Goal: Task Accomplishment & Management: Use online tool/utility

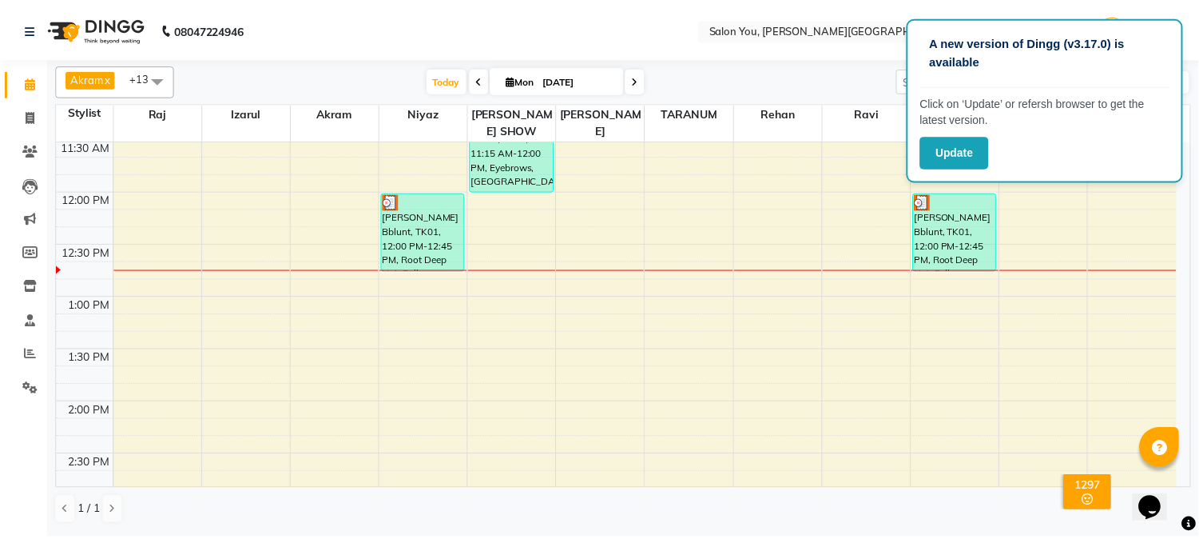
scroll to position [177, 0]
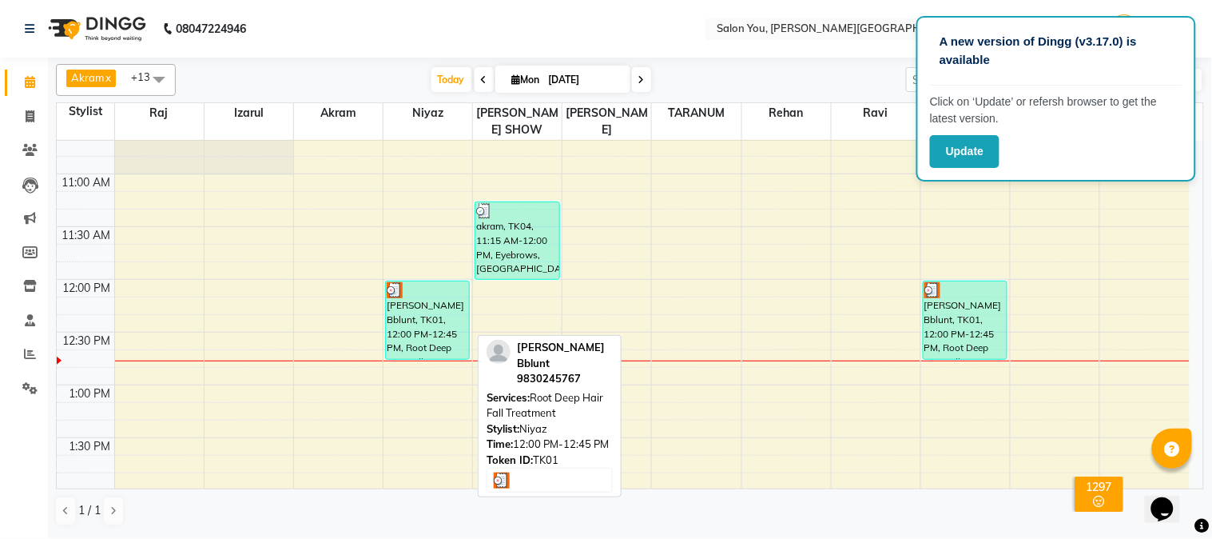
drag, startPoint x: 425, startPoint y: 297, endPoint x: 434, endPoint y: 315, distance: 19.7
click at [434, 315] on div "[PERSON_NAME] Bblunt, TK01, 12:00 PM-12:45 PM, Root Deep Hair Fall Treatment" at bounding box center [427, 320] width 83 height 78
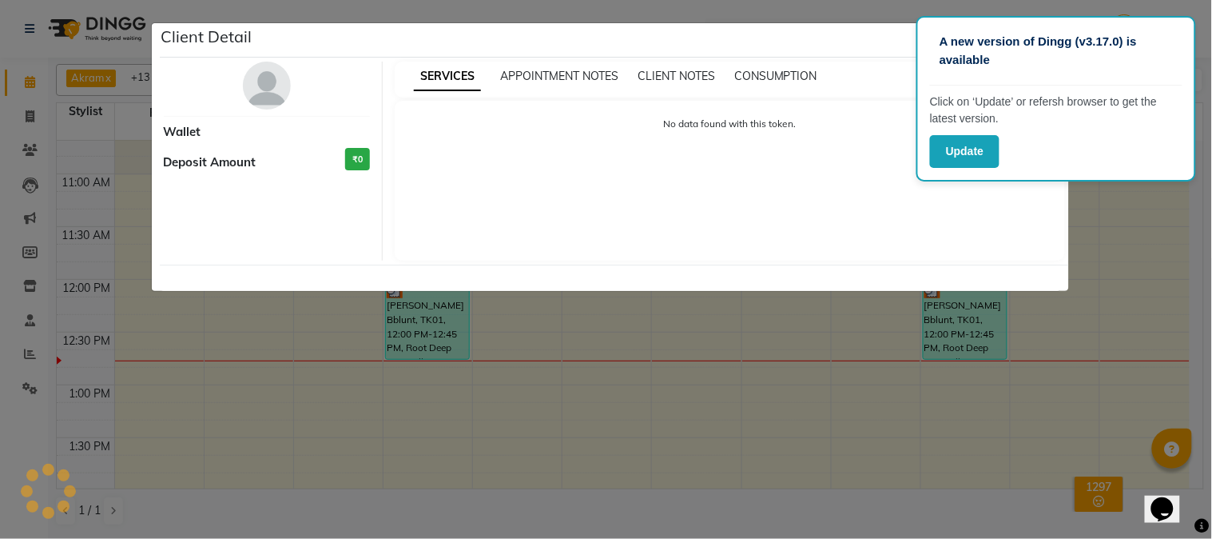
select select "3"
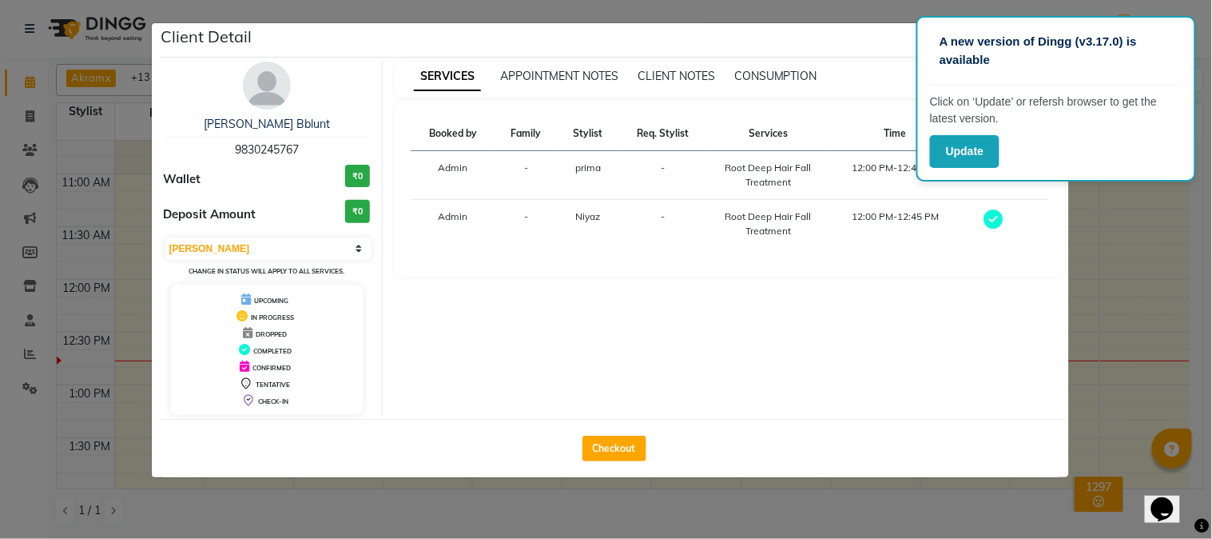
click at [1121, 275] on ngb-modal-window "Client Detail [PERSON_NAME] Bblunt 9830245767 Wallet ₹0 Deposit Amount ₹0 Selec…" at bounding box center [606, 269] width 1212 height 539
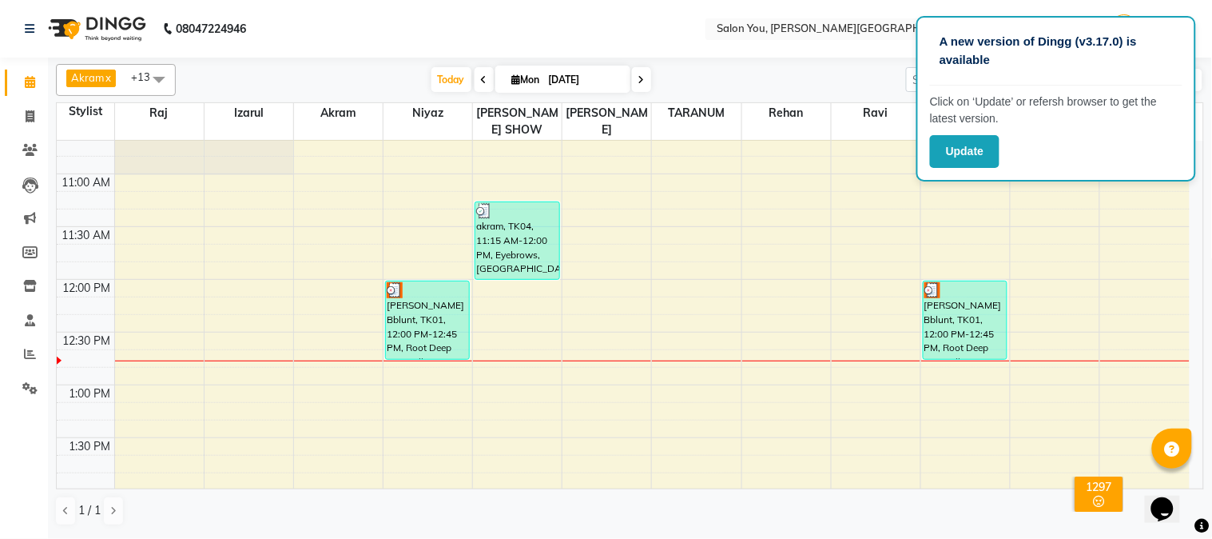
drag, startPoint x: 440, startPoint y: 325, endPoint x: 362, endPoint y: 330, distance: 78.5
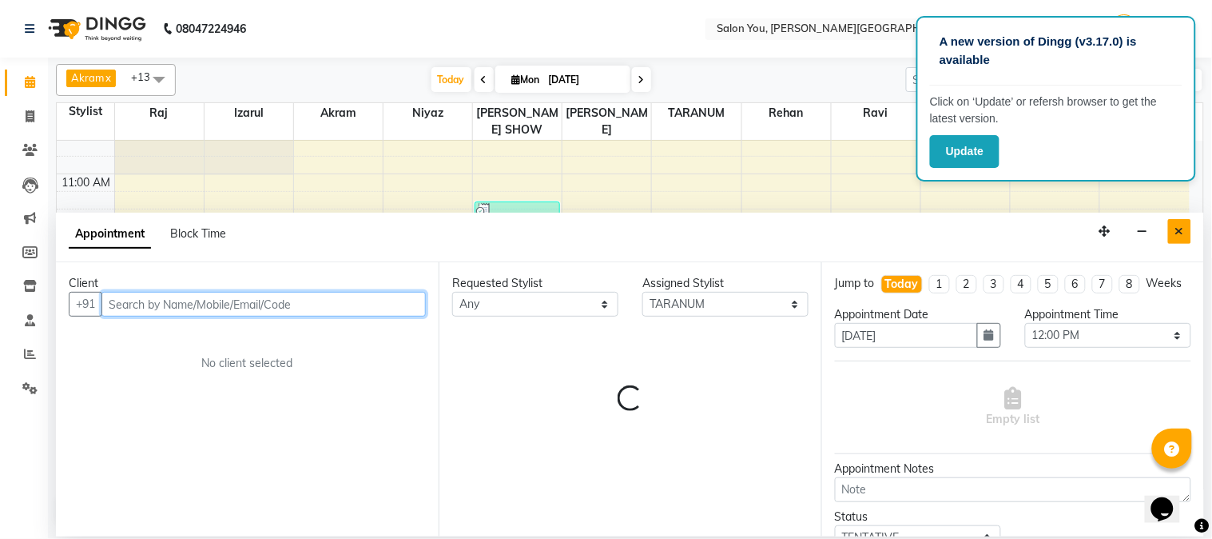
click at [1173, 225] on button "Close" at bounding box center [1179, 231] width 23 height 25
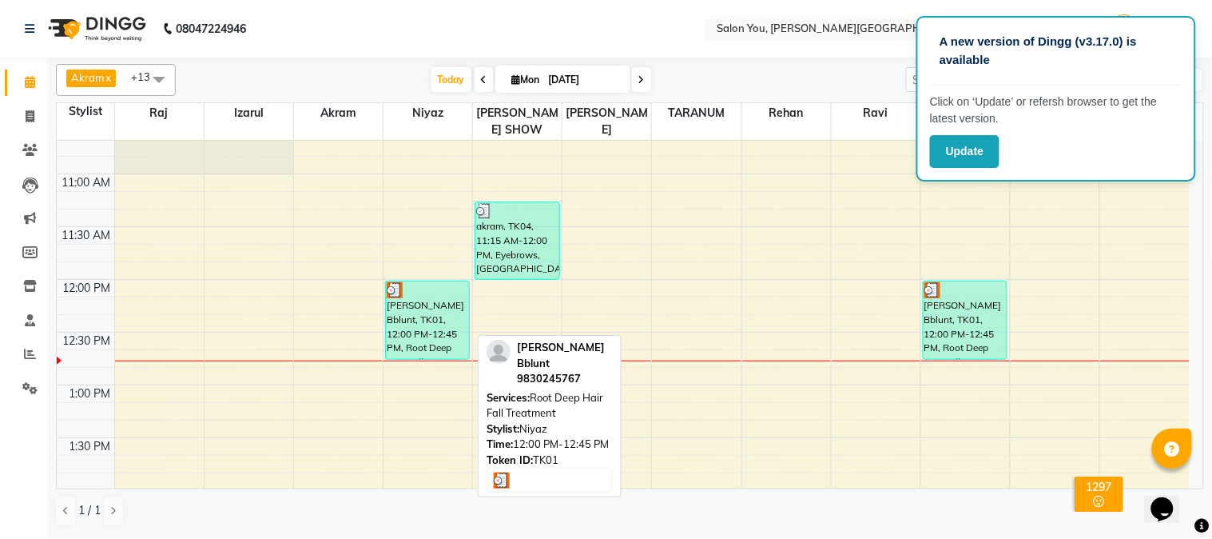
click at [420, 331] on div "TULIKA GHOSAL Bblunt, TK01, 12:00 PM-12:45 PM, Root Deep Hair Fall Treatment" at bounding box center [427, 320] width 83 height 78
select select "3"
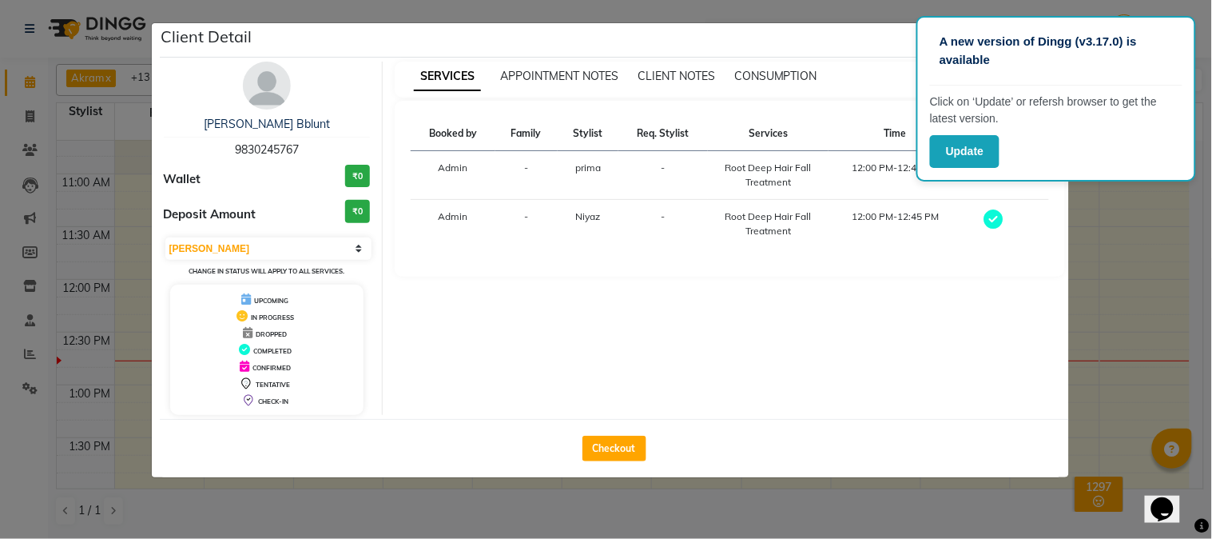
click at [1123, 248] on ngb-modal-window "Client Detail TULIKA GHOSAL Bblunt 9830245767 Wallet ₹0 Deposit Amount ₹0 Selec…" at bounding box center [606, 269] width 1212 height 539
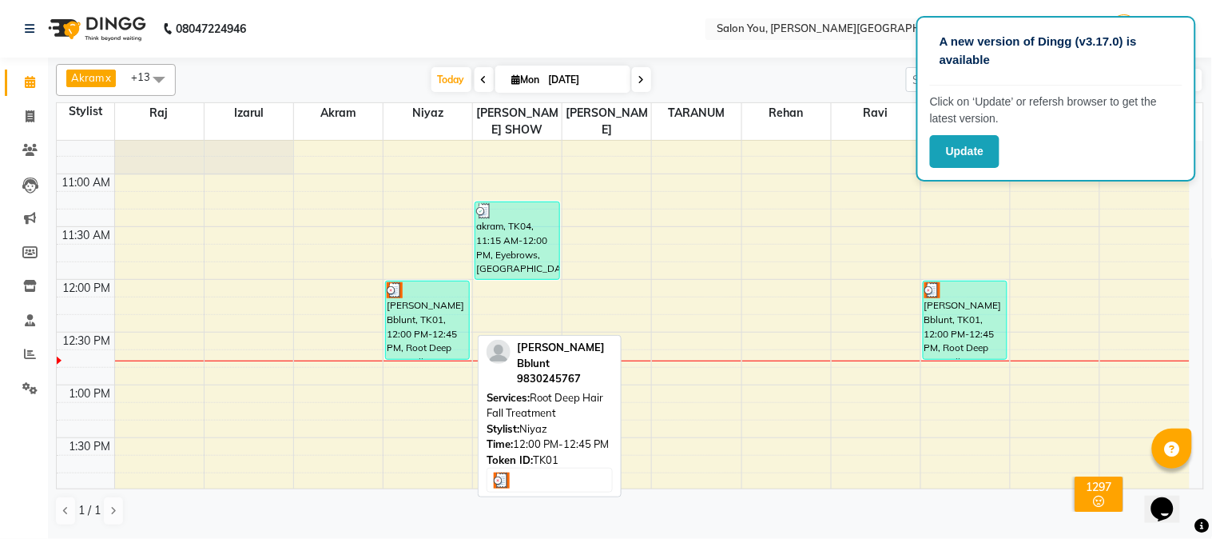
click at [435, 306] on div "TULIKA GHOSAL Bblunt, TK01, 12:00 PM-12:45 PM, Root Deep Hair Fall Treatment" at bounding box center [427, 320] width 83 height 78
select select "3"
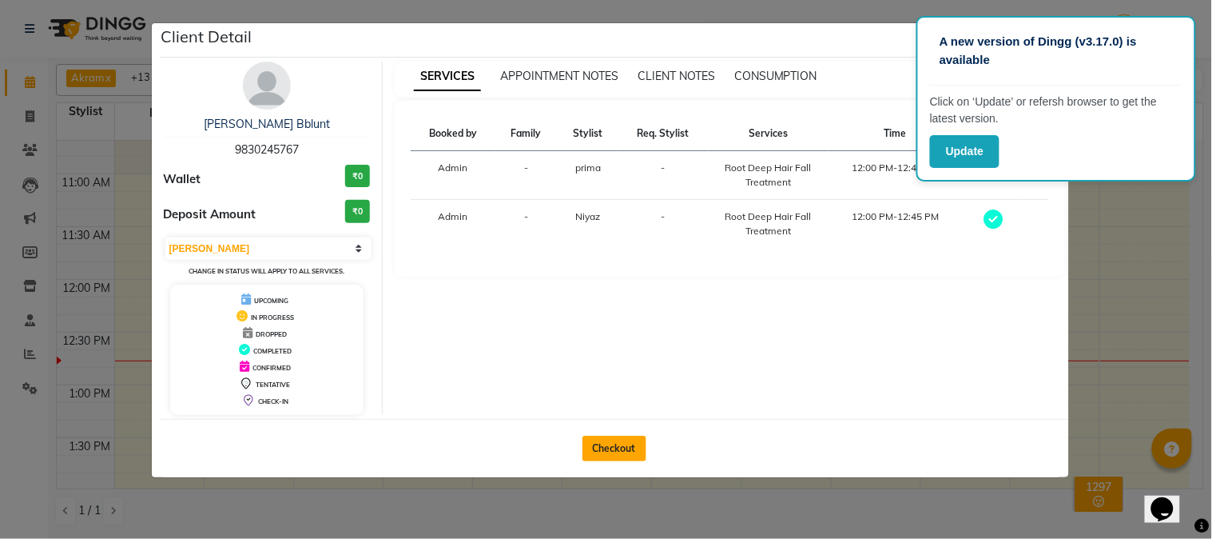
click at [618, 440] on button "Checkout" at bounding box center [615, 448] width 64 height 26
select select "service"
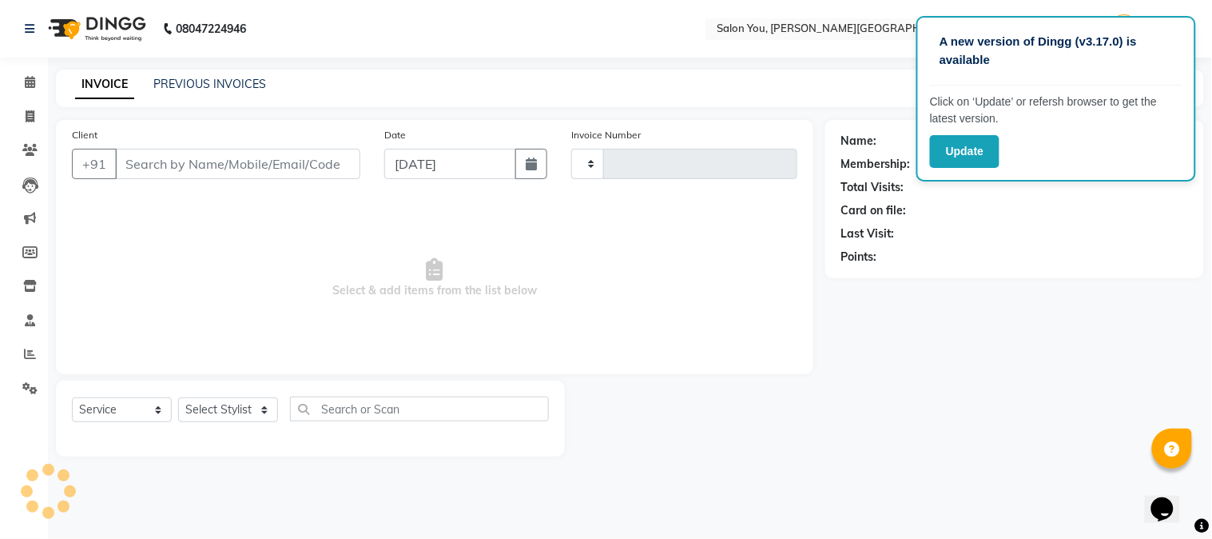
type input "1656"
select select "5231"
type input "9830245767"
select select "86234"
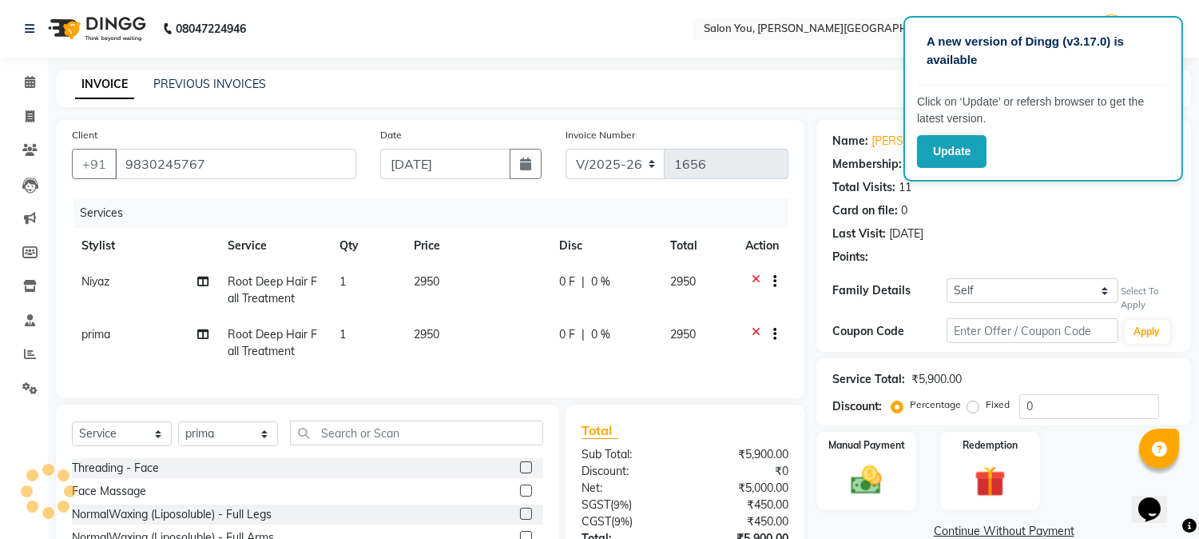
select select "1: Object"
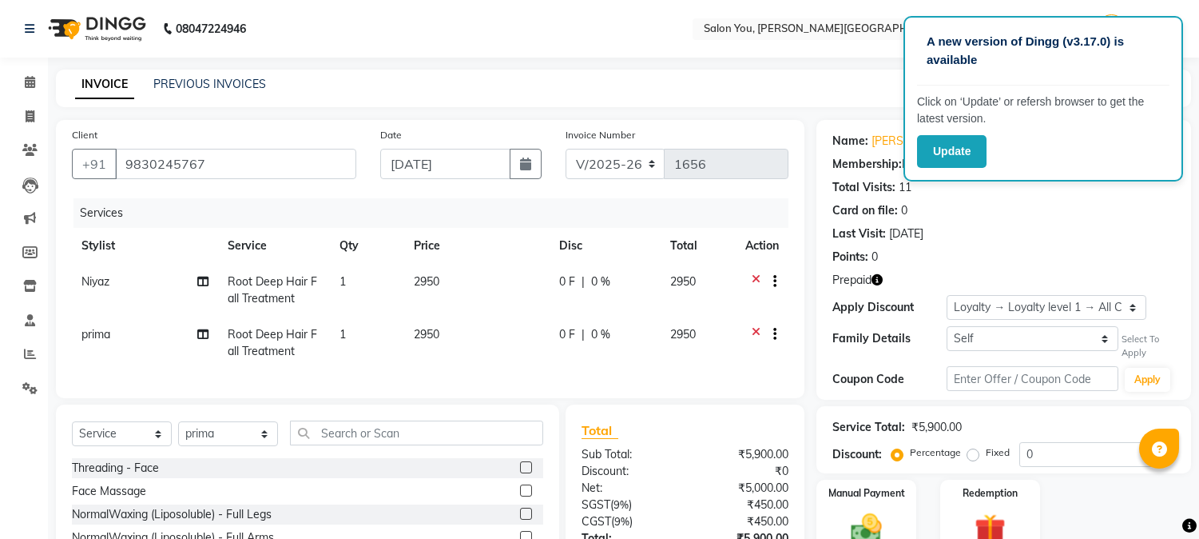
select select "5231"
select select "service"
select select "86234"
select select "1: Object"
click at [444, 276] on td "2950" at bounding box center [476, 290] width 145 height 53
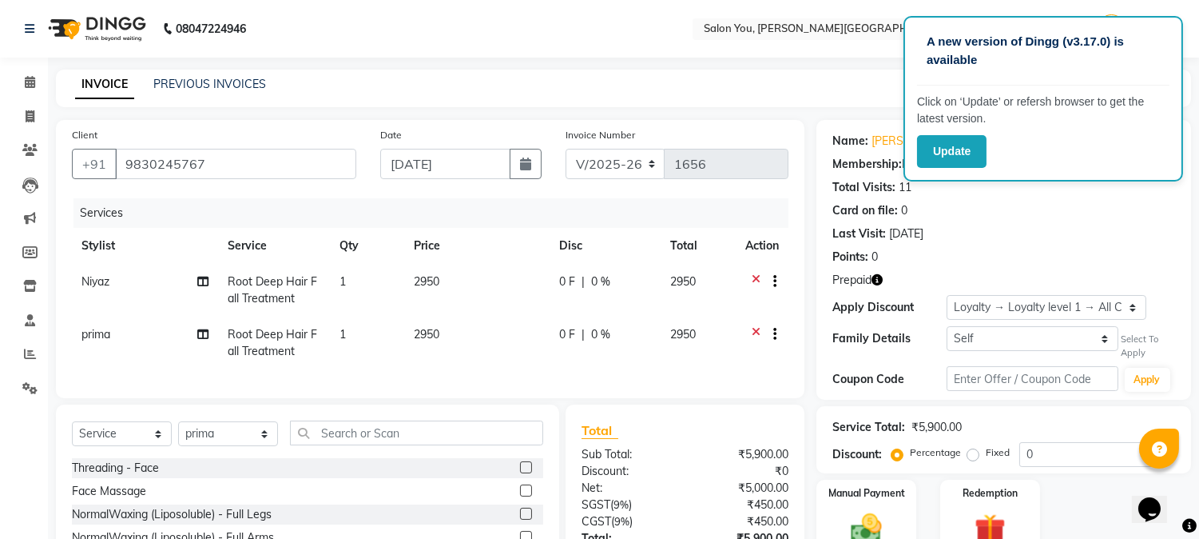
select select "83062"
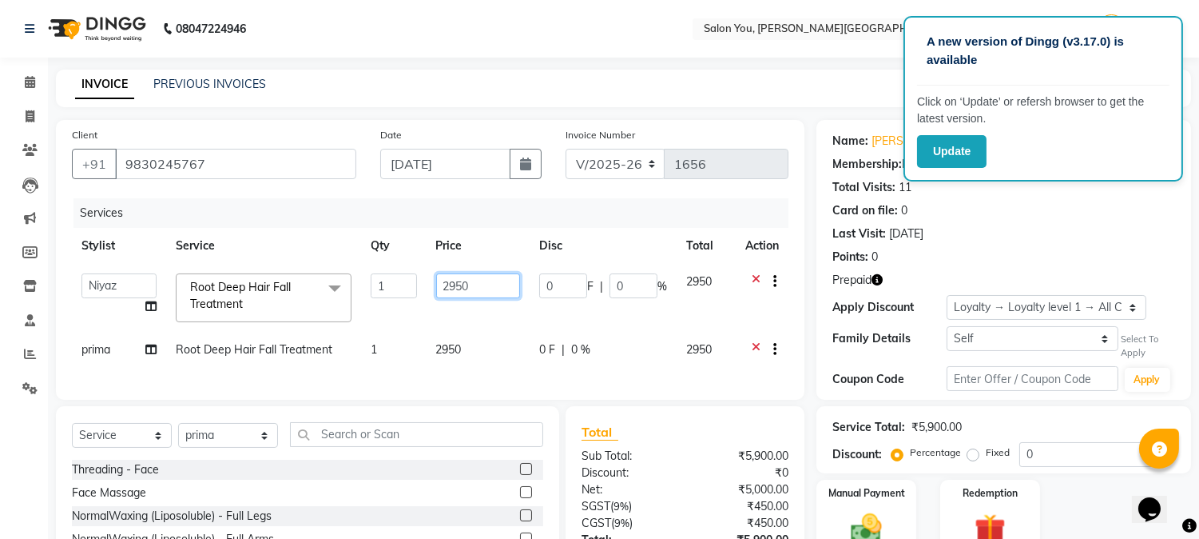
click at [477, 283] on input "2950" at bounding box center [478, 285] width 84 height 25
type input "2"
type input "3000"
drag, startPoint x: 483, startPoint y: 324, endPoint x: 496, endPoint y: 331, distance: 15.4
click at [496, 331] on tbody "Akram Auditor [PERSON_NAME] [PERSON_NAME] [PERSON_NAME] prima [PERSON_NAME] [PE…" at bounding box center [430, 317] width 717 height 107
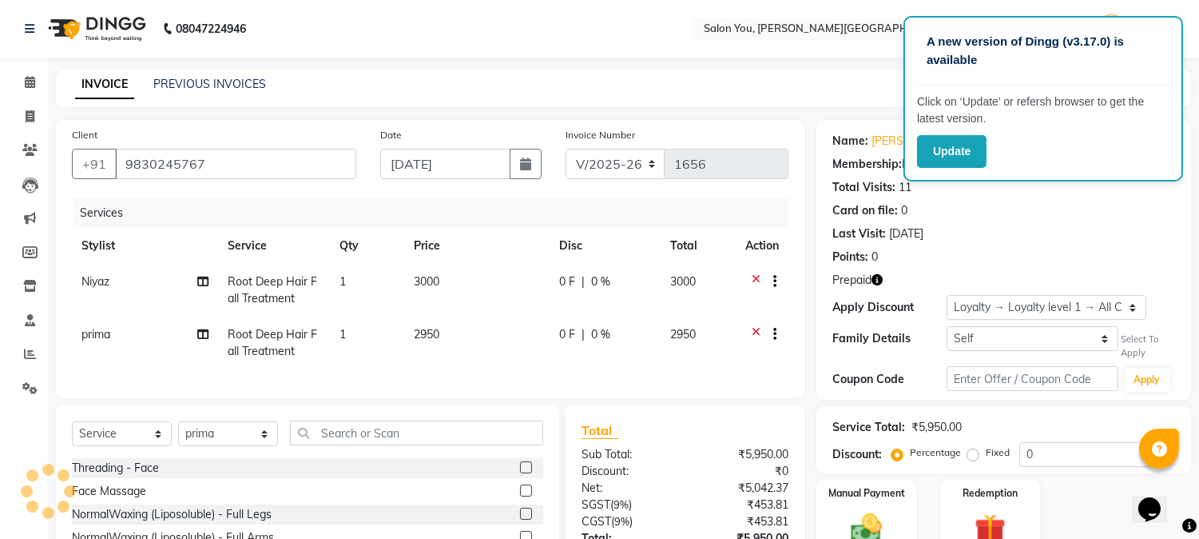
click at [445, 336] on td "2950" at bounding box center [476, 342] width 145 height 53
select select "86234"
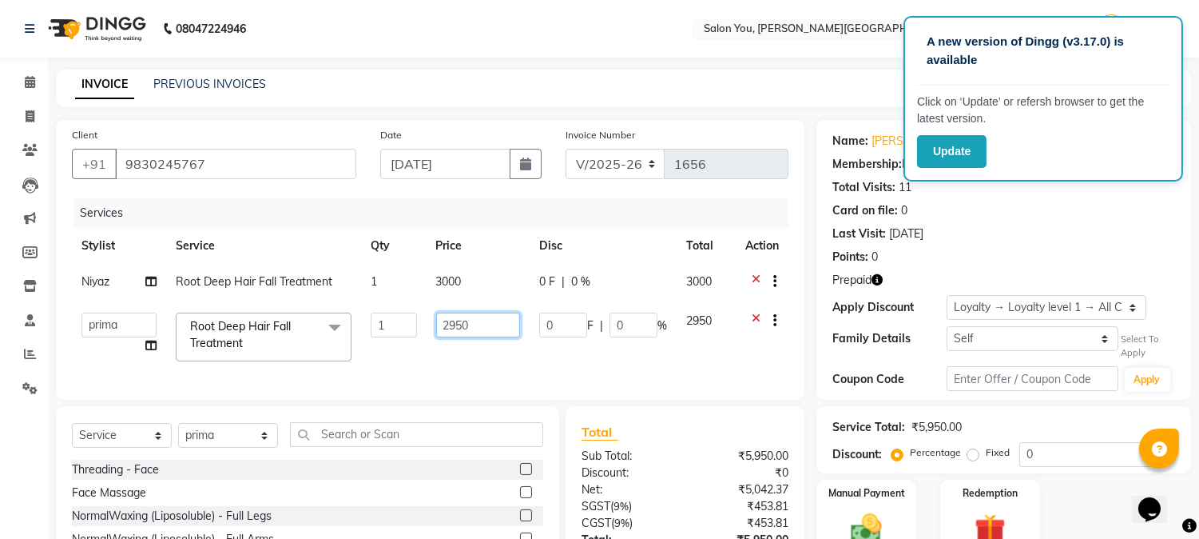
click at [502, 322] on input "2950" at bounding box center [478, 324] width 84 height 25
type input "2"
type input "3000"
click at [463, 362] on td "3000" at bounding box center [478, 337] width 103 height 68
select select "86234"
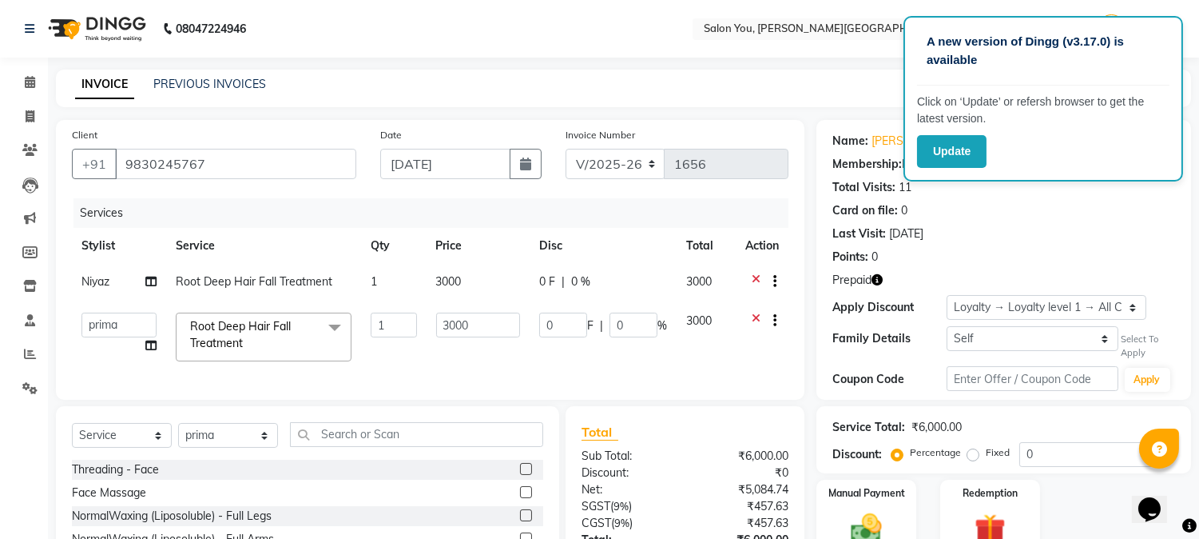
click at [101, 288] on span "Niyaz" at bounding box center [96, 281] width 28 height 14
select select "83062"
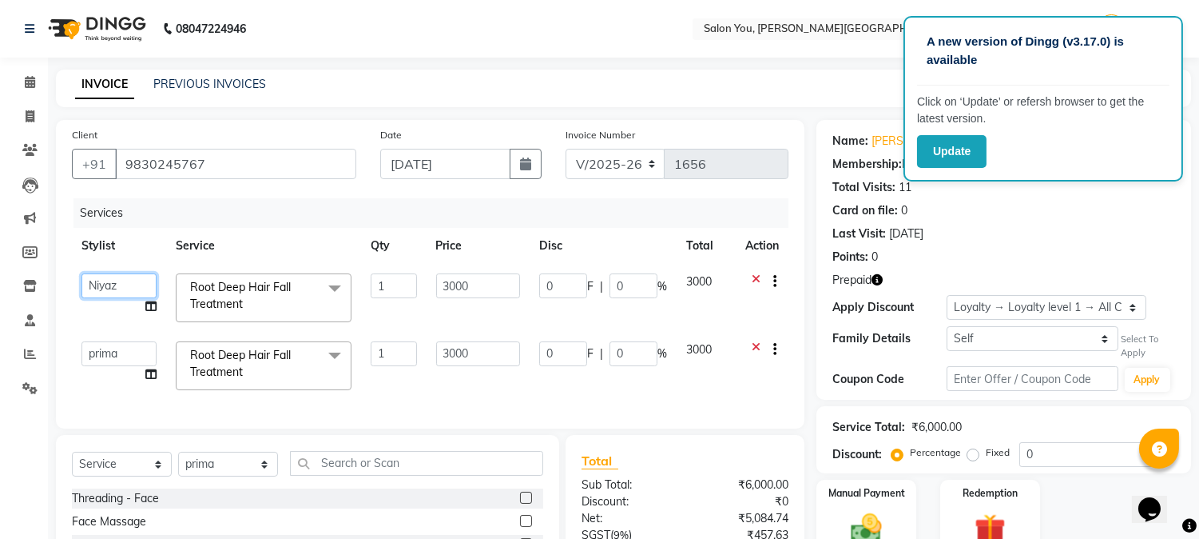
click at [145, 285] on select "Akram Auditor [PERSON_NAME] [PERSON_NAME] [PERSON_NAME] prima [PERSON_NAME] [PE…" at bounding box center [119, 285] width 75 height 25
click at [30, 85] on icon at bounding box center [30, 82] width 10 height 12
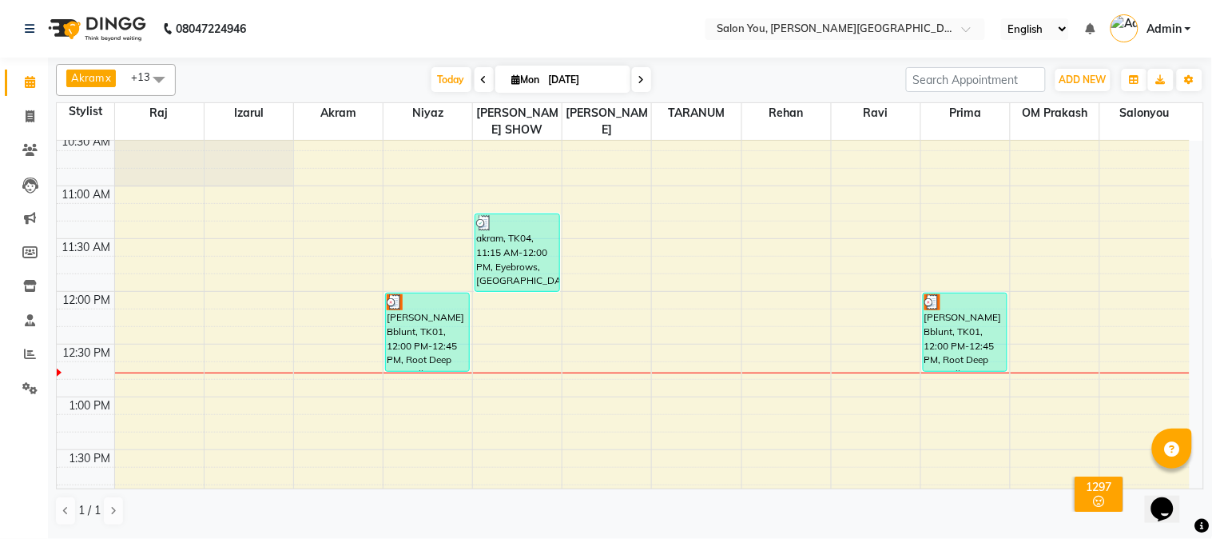
scroll to position [177, 0]
